Goal: Information Seeking & Learning: Learn about a topic

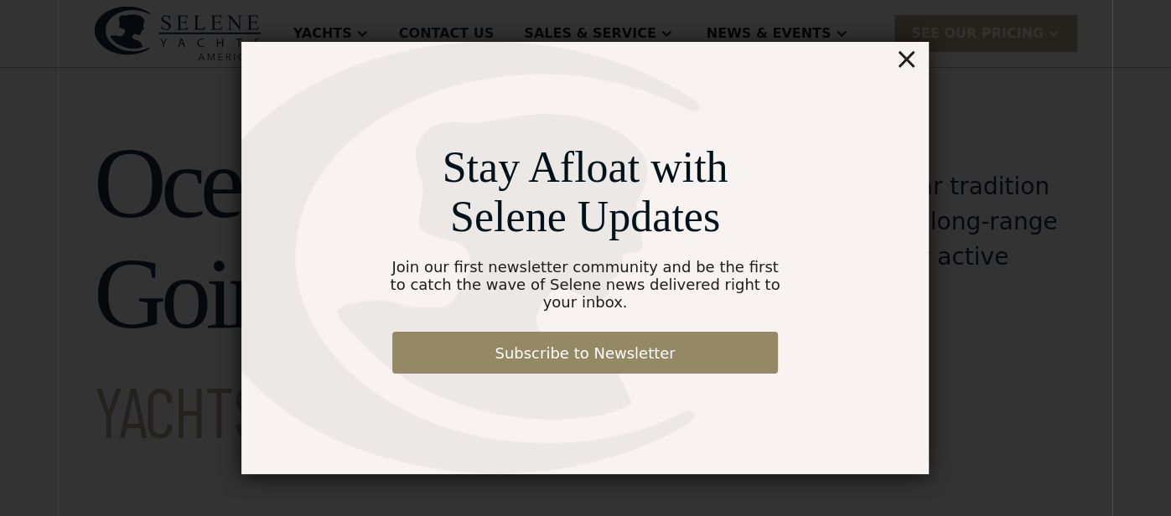
click at [917, 64] on div "×" at bounding box center [906, 59] width 24 height 34
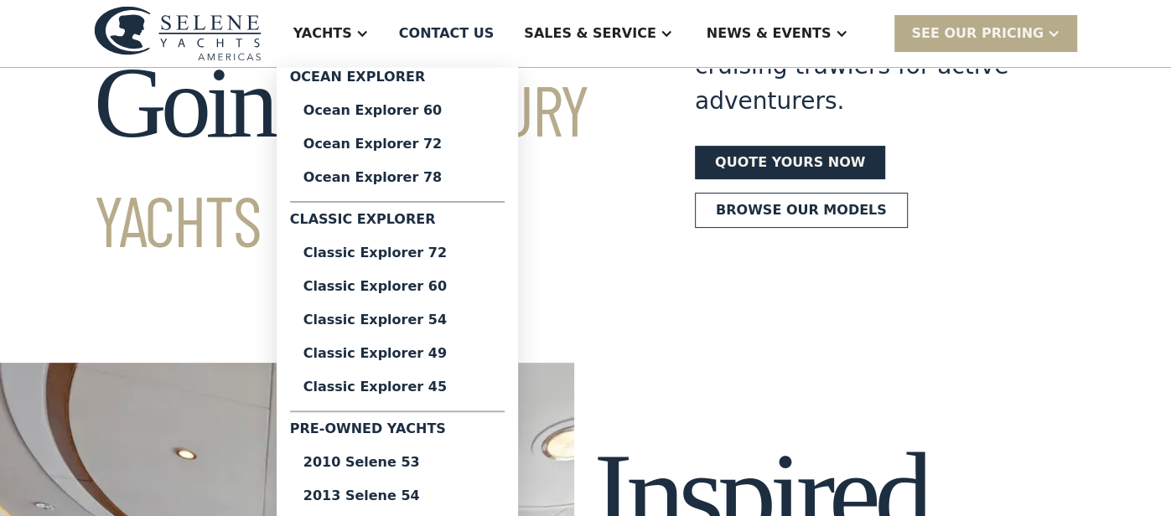
scroll to position [196, 0]
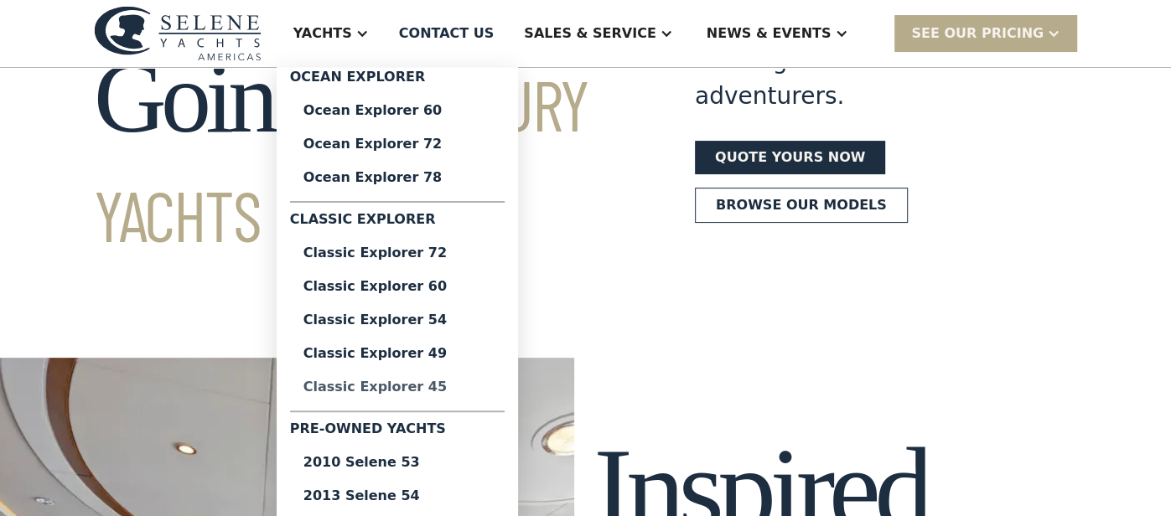
click at [478, 385] on div "Classic Explorer 45" at bounding box center [397, 387] width 188 height 13
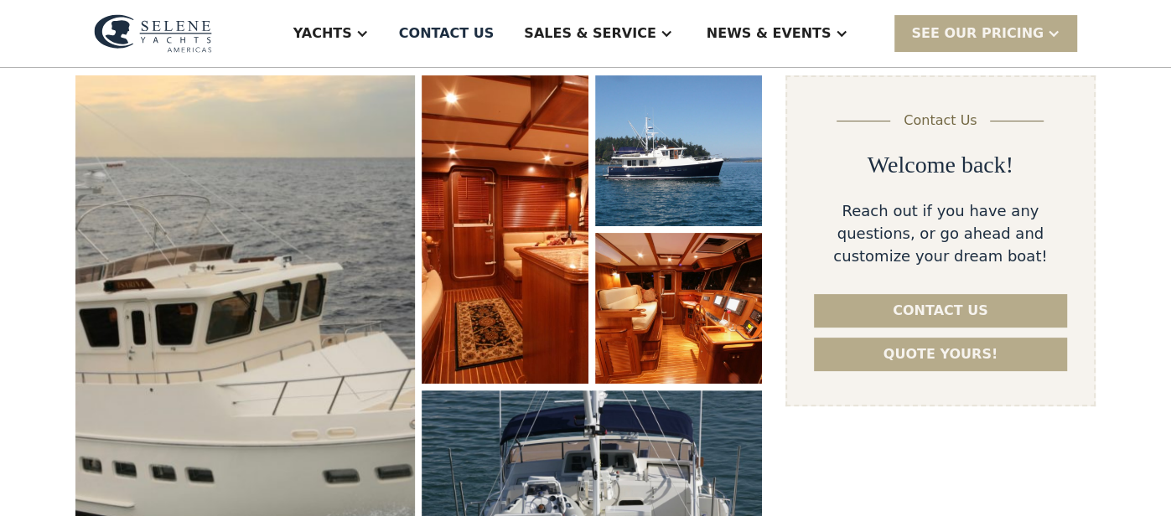
scroll to position [267, 0]
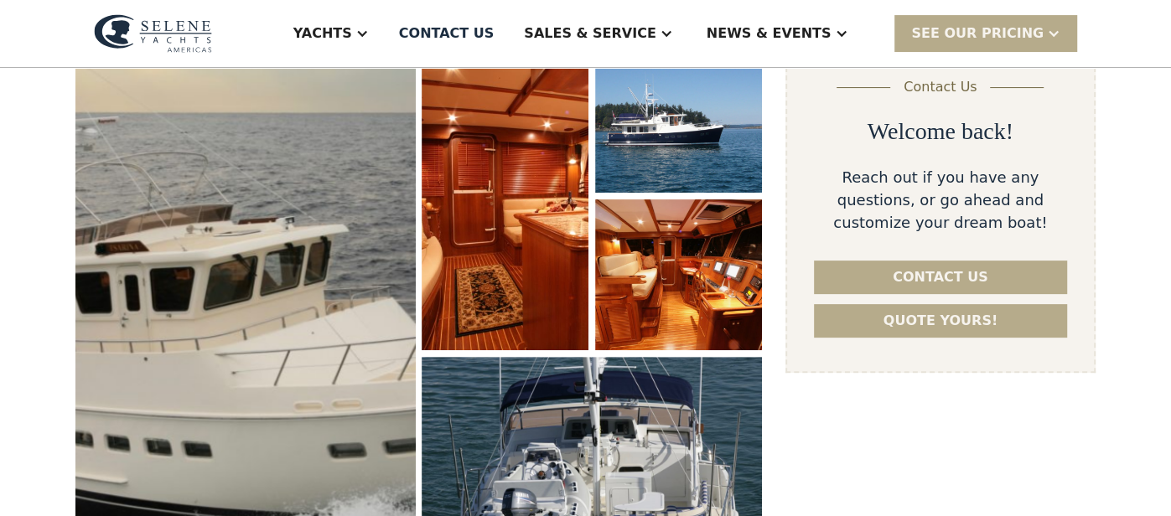
click at [226, 283] on img "open lightbox" at bounding box center [245, 312] width 360 height 573
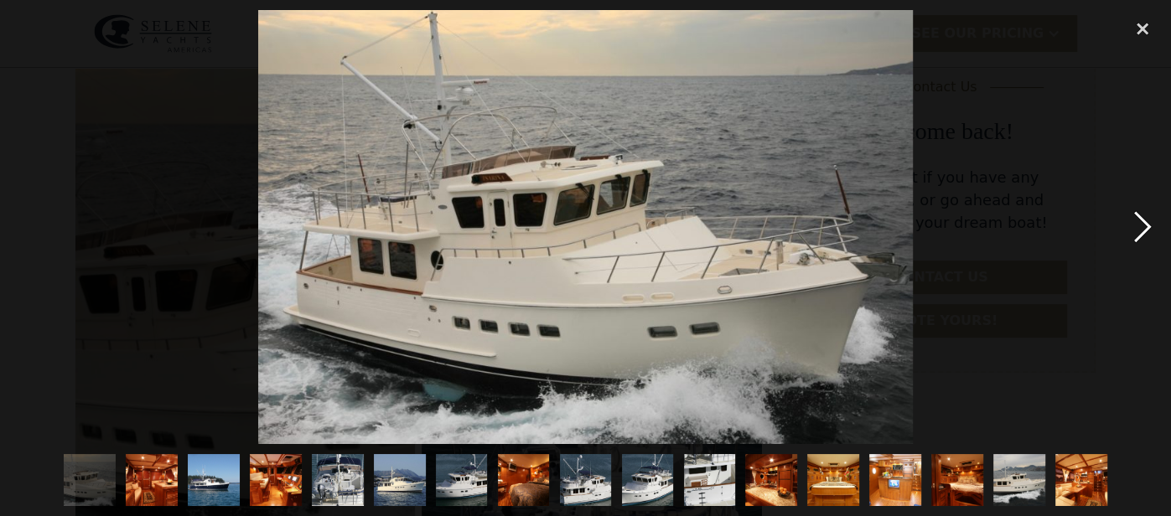
click at [1151, 233] on div "next image" at bounding box center [1142, 226] width 57 height 433
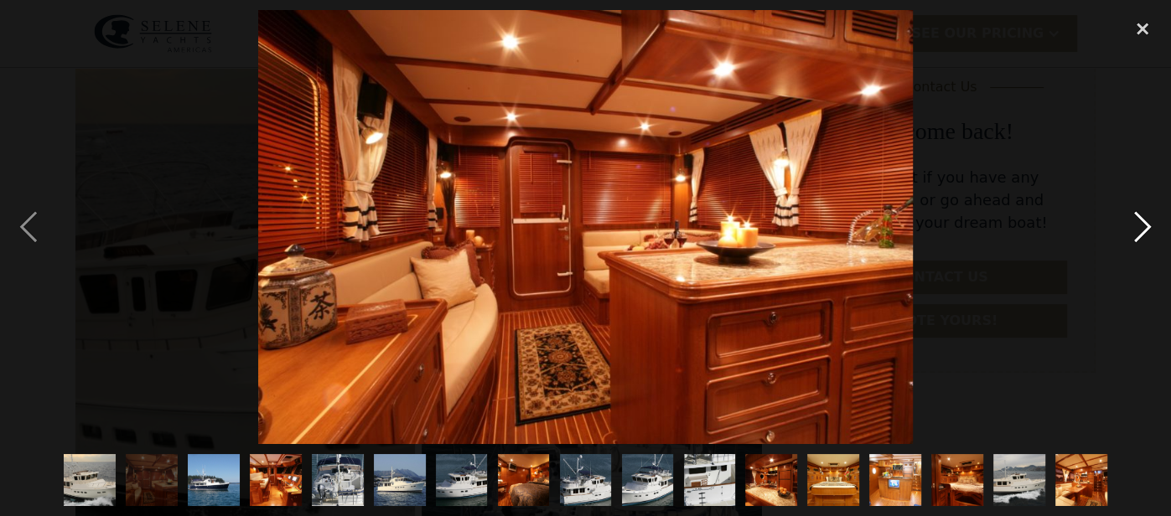
click at [1151, 233] on div "next image" at bounding box center [1142, 226] width 57 height 433
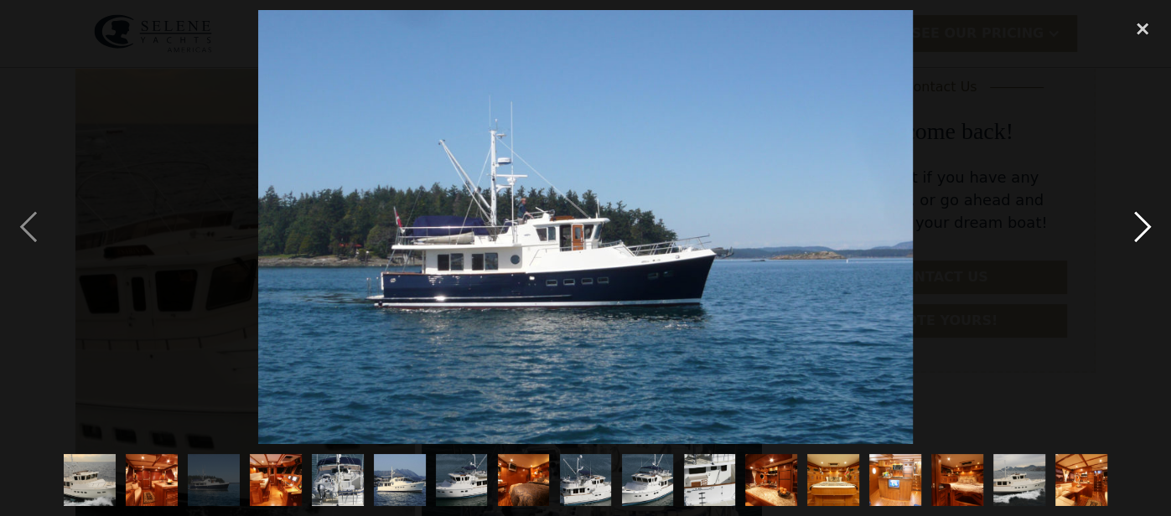
click at [1151, 233] on div "next image" at bounding box center [1142, 226] width 57 height 433
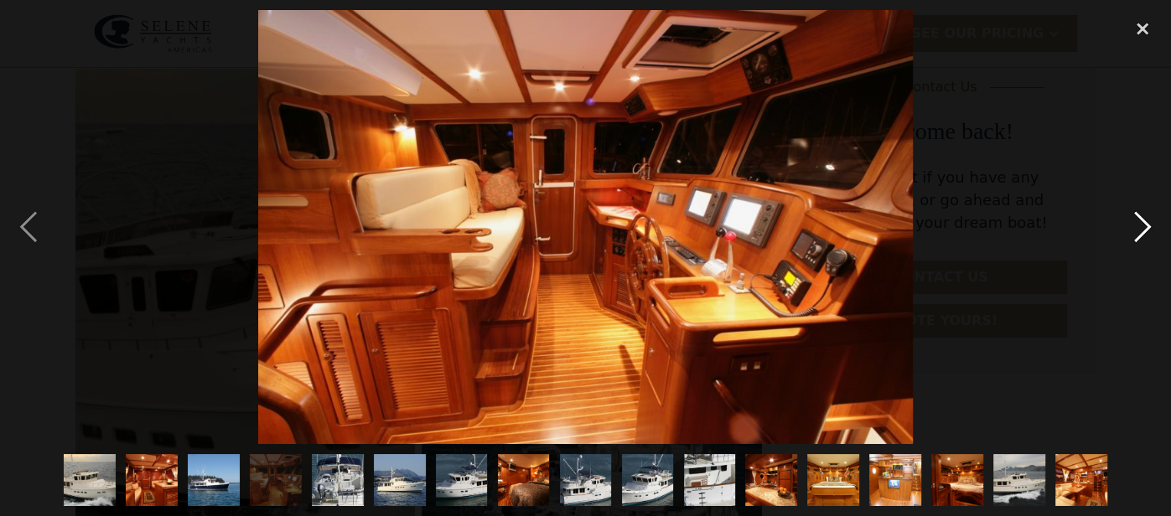
click at [1151, 233] on div "next image" at bounding box center [1142, 226] width 57 height 433
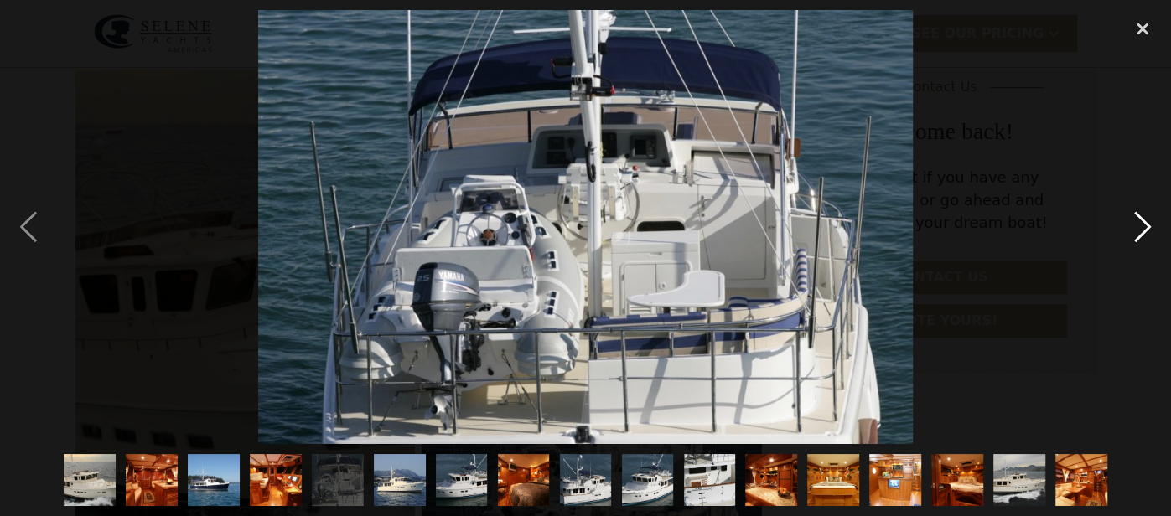
click at [1151, 233] on div "next image" at bounding box center [1142, 226] width 57 height 433
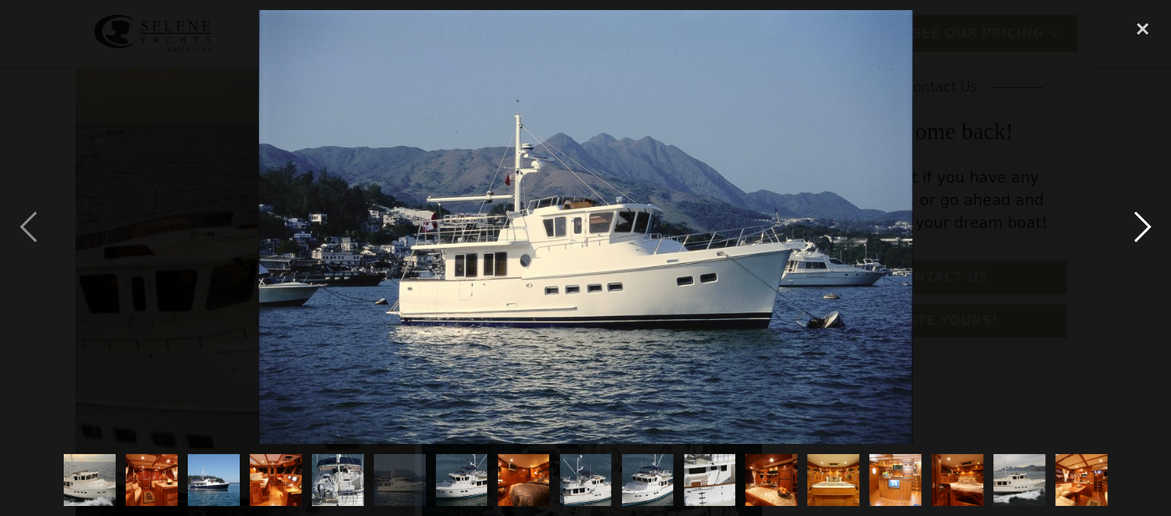
click at [1151, 233] on div "next image" at bounding box center [1142, 226] width 57 height 433
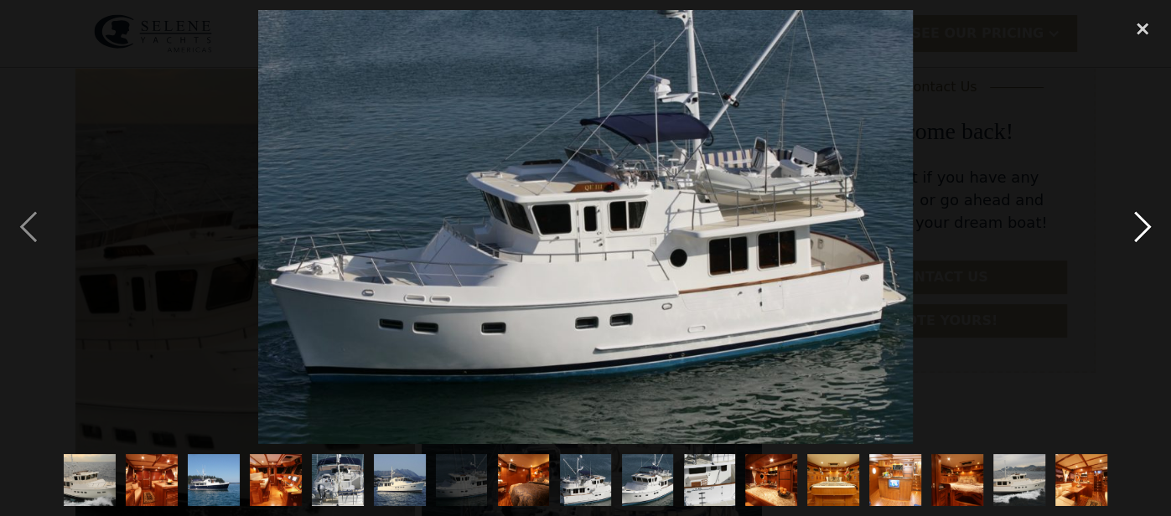
click at [1151, 233] on div "next image" at bounding box center [1142, 226] width 57 height 433
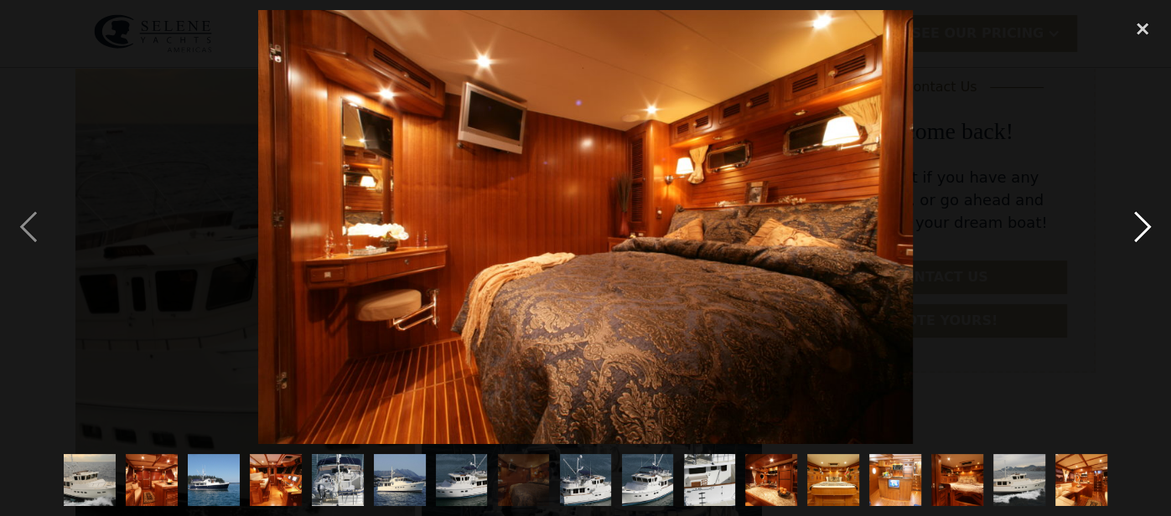
click at [1151, 233] on div "next image" at bounding box center [1142, 226] width 57 height 433
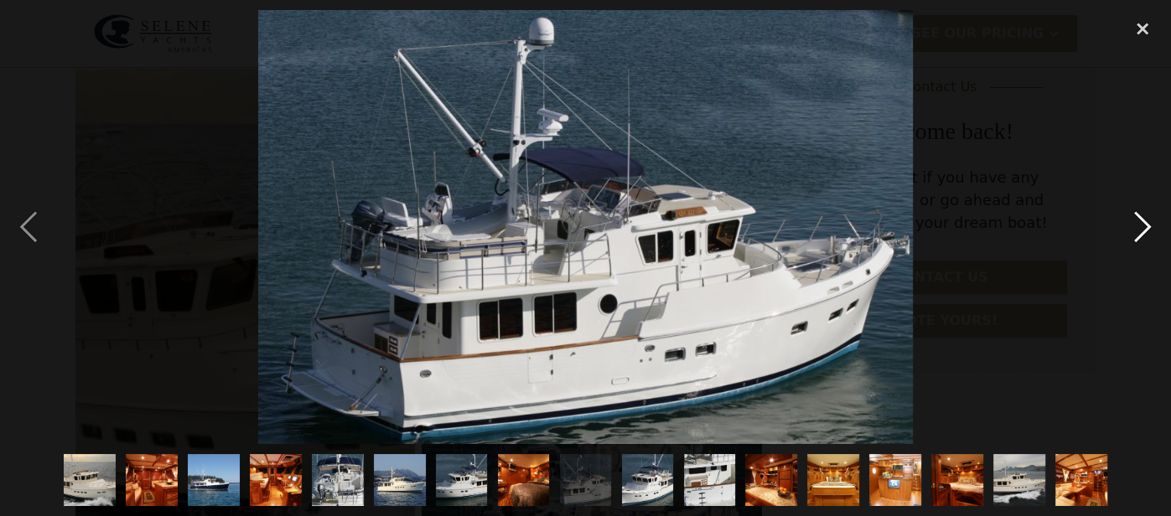
click at [1151, 233] on div "next image" at bounding box center [1142, 226] width 57 height 433
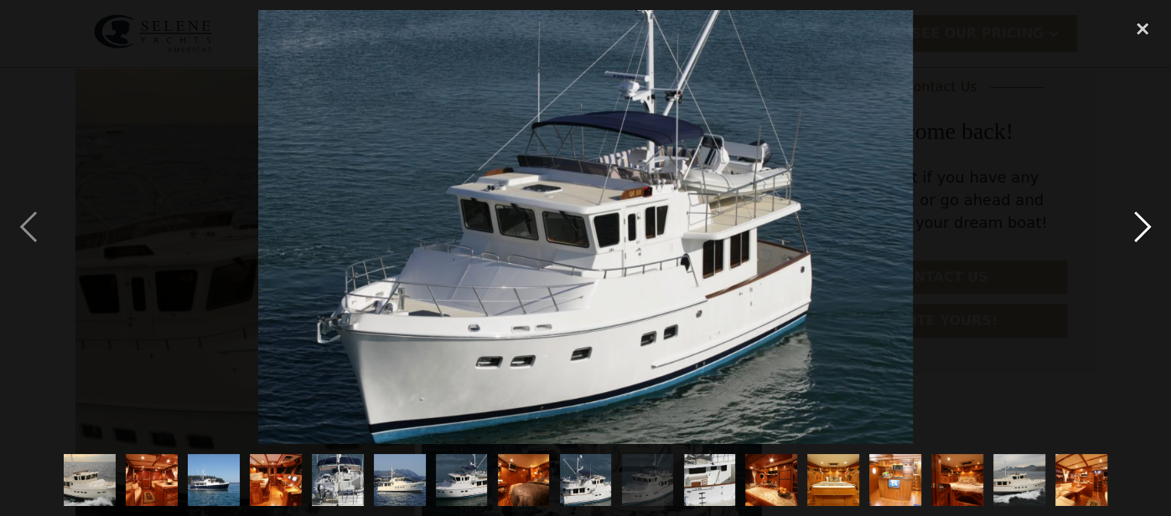
click at [1151, 233] on div "next image" at bounding box center [1142, 226] width 57 height 433
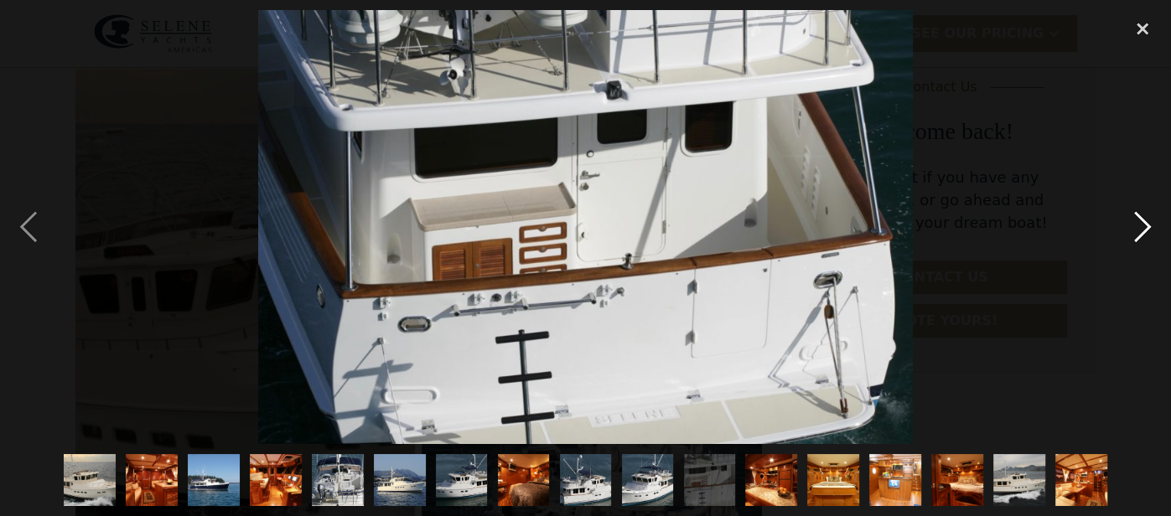
click at [1151, 233] on div "next image" at bounding box center [1142, 226] width 57 height 433
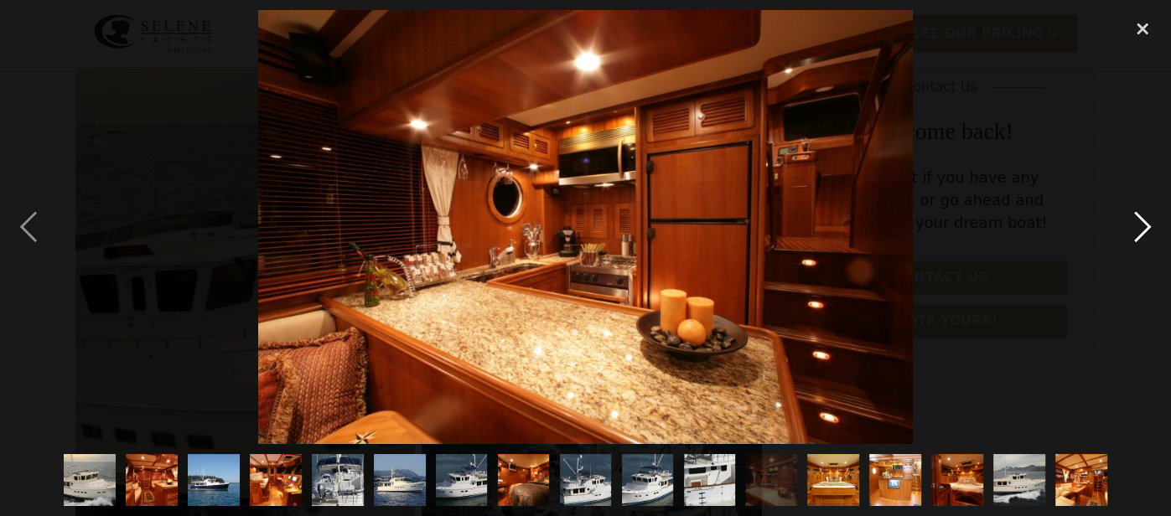
click at [1151, 233] on div "next image" at bounding box center [1142, 226] width 57 height 433
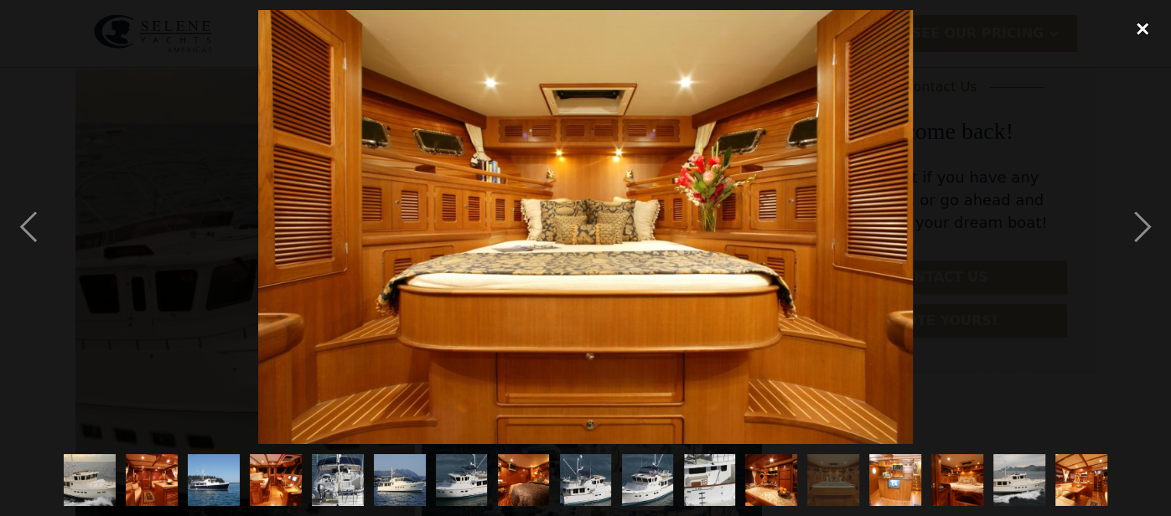
click at [1147, 28] on div "close lightbox" at bounding box center [1142, 28] width 57 height 37
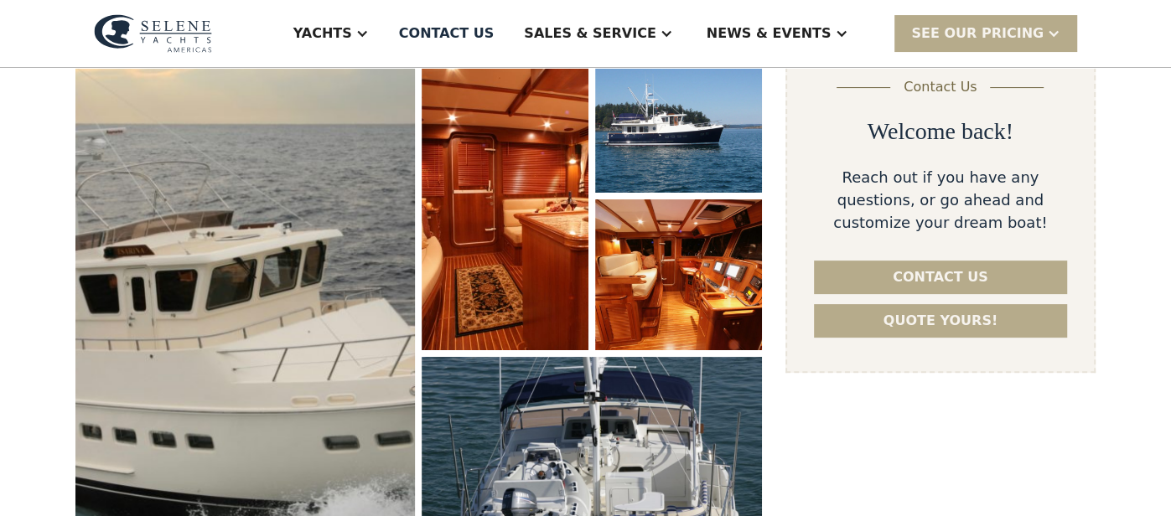
scroll to position [308, 0]
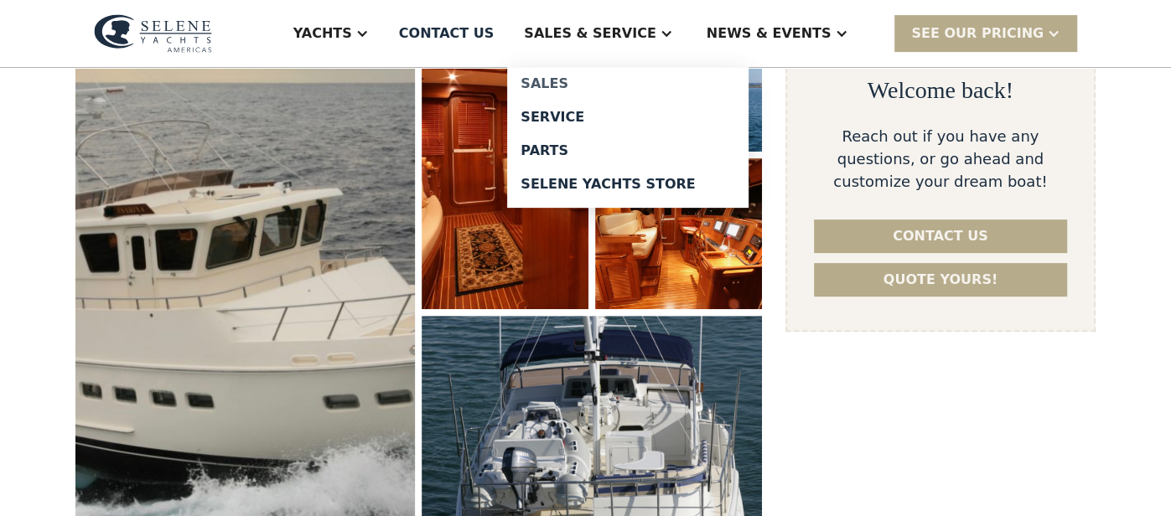
click at [614, 80] on div "Sales" at bounding box center [628, 83] width 215 height 13
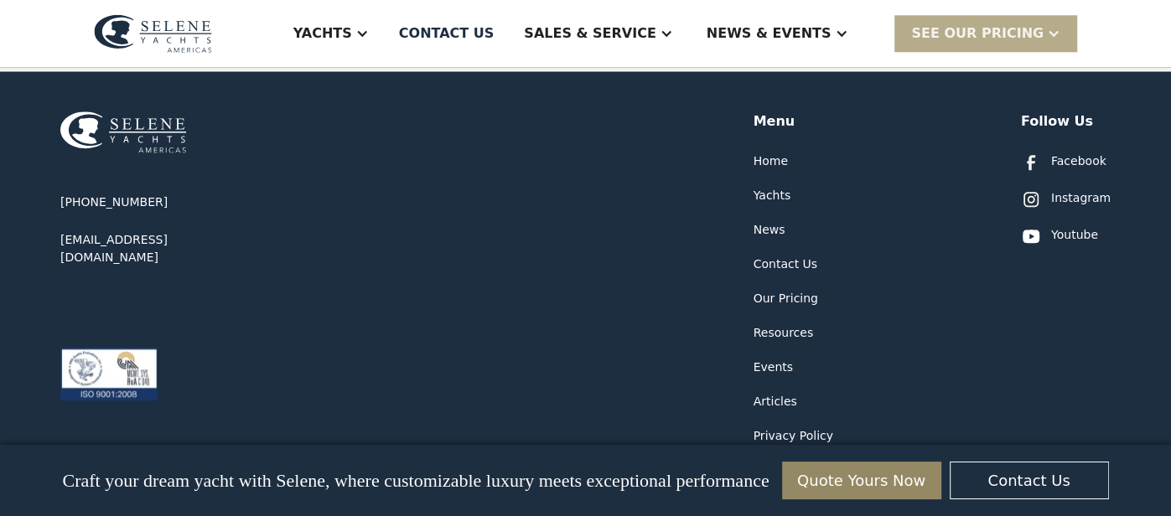
scroll to position [1206, 0]
click at [1070, 152] on div "Facebook" at bounding box center [1078, 161] width 55 height 18
